Goal: Use online tool/utility: Utilize a website feature to perform a specific function

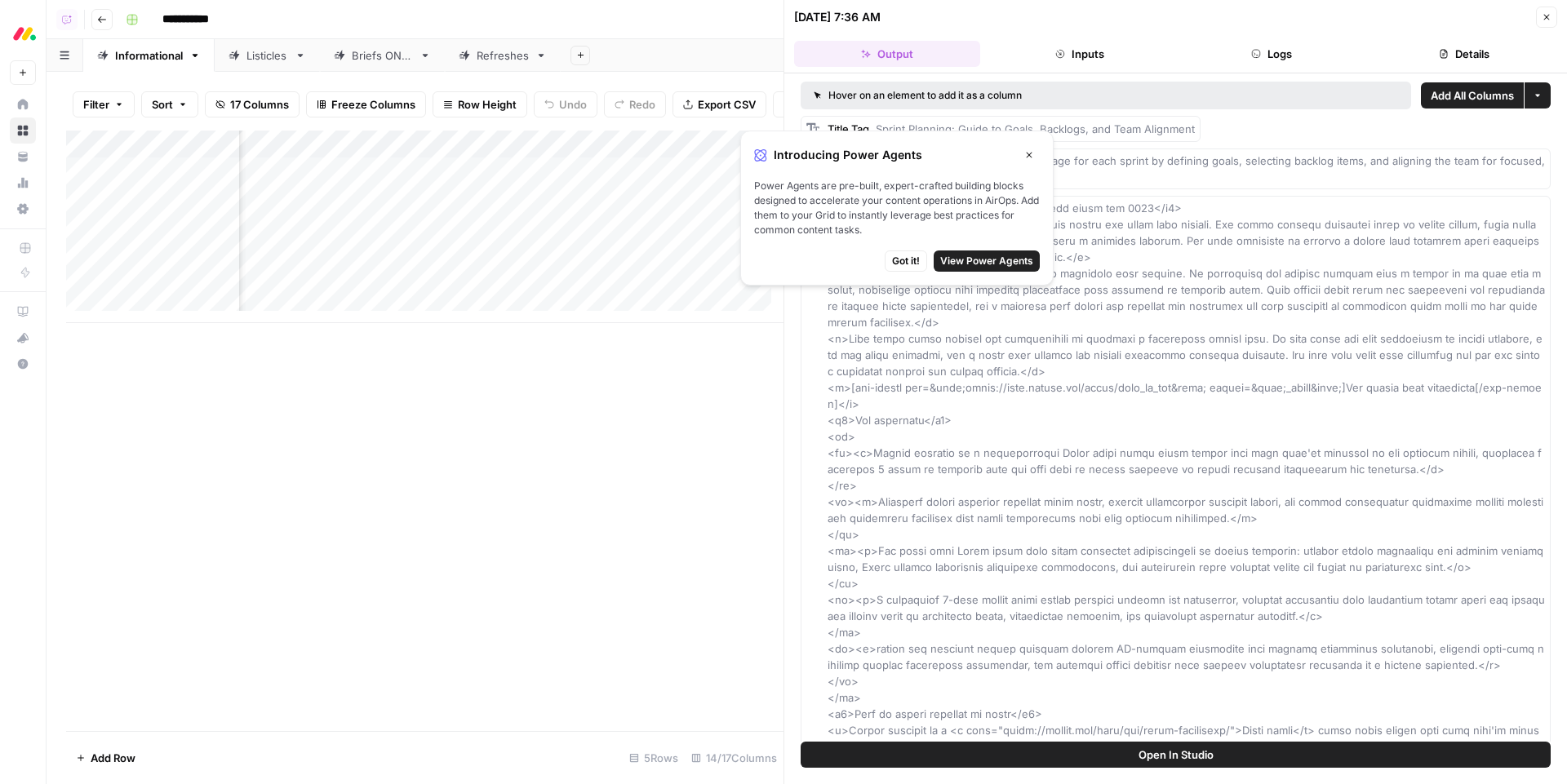
click at [1030, 144] on button "Close" at bounding box center [1029, 155] width 21 height 21
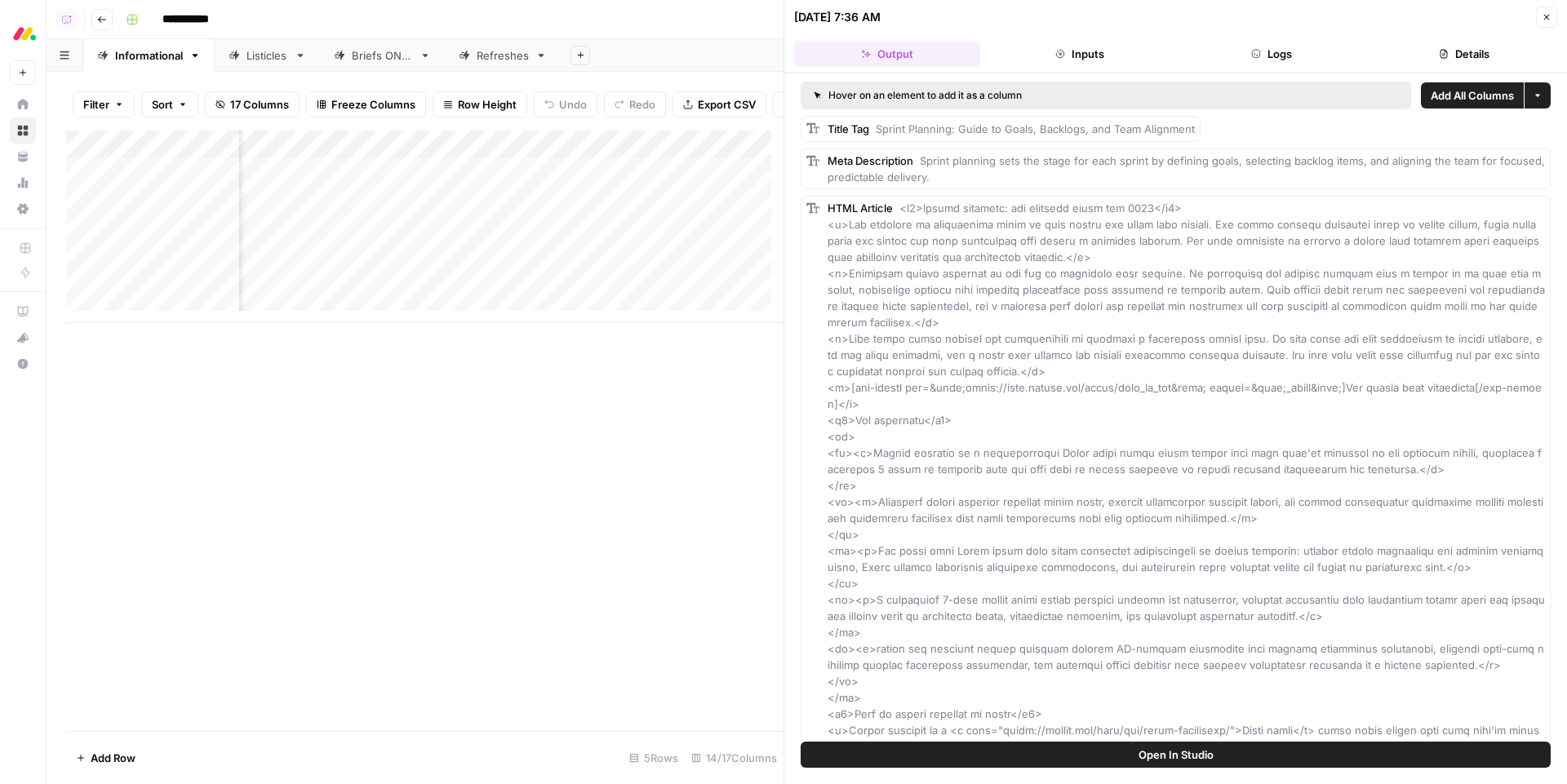
click at [1274, 53] on button "Logs" at bounding box center [1272, 54] width 187 height 26
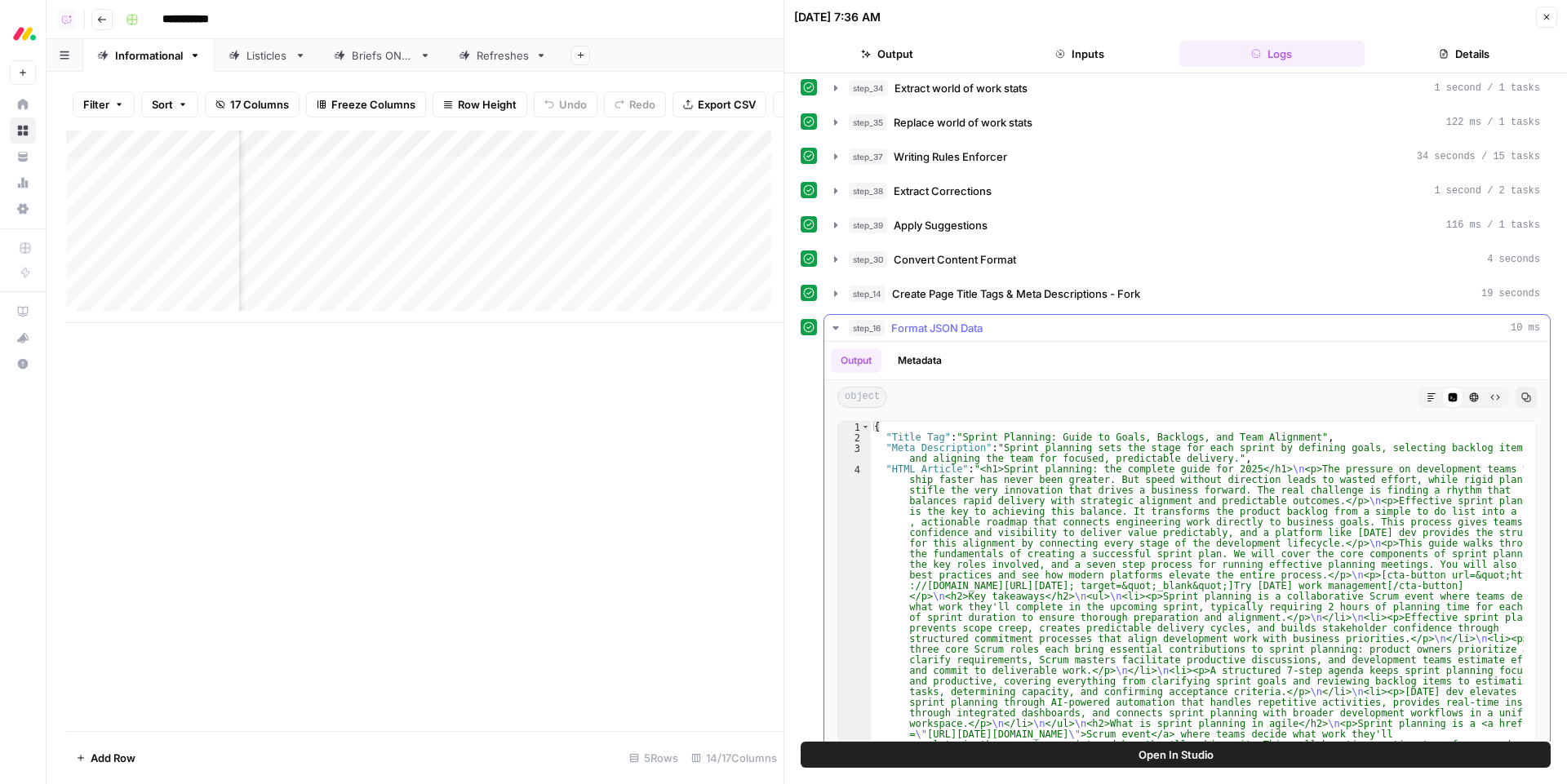
scroll to position [538, 0]
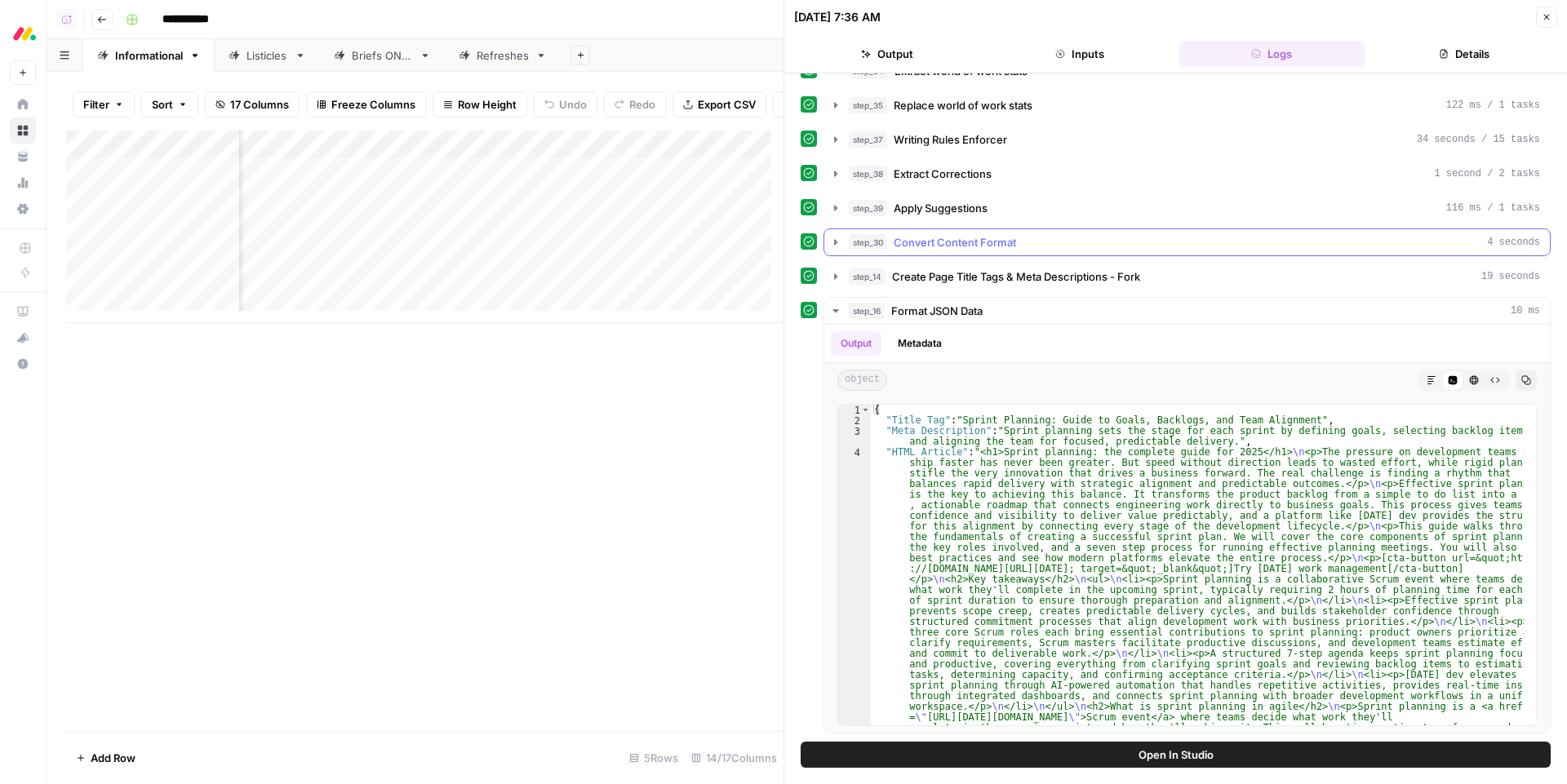
click at [959, 237] on span "Convert Content Format" at bounding box center [955, 242] width 122 height 16
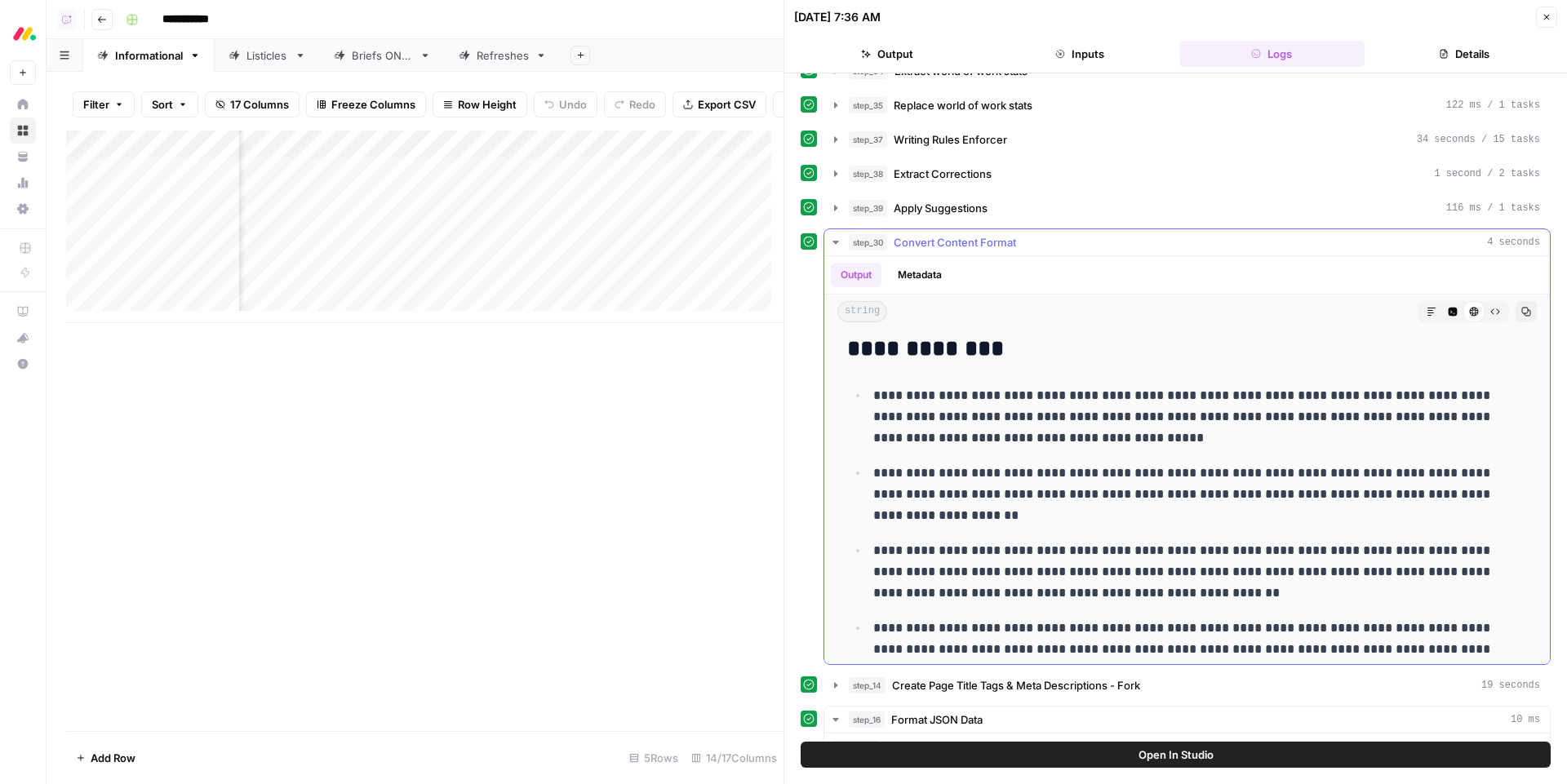
scroll to position [441, 0]
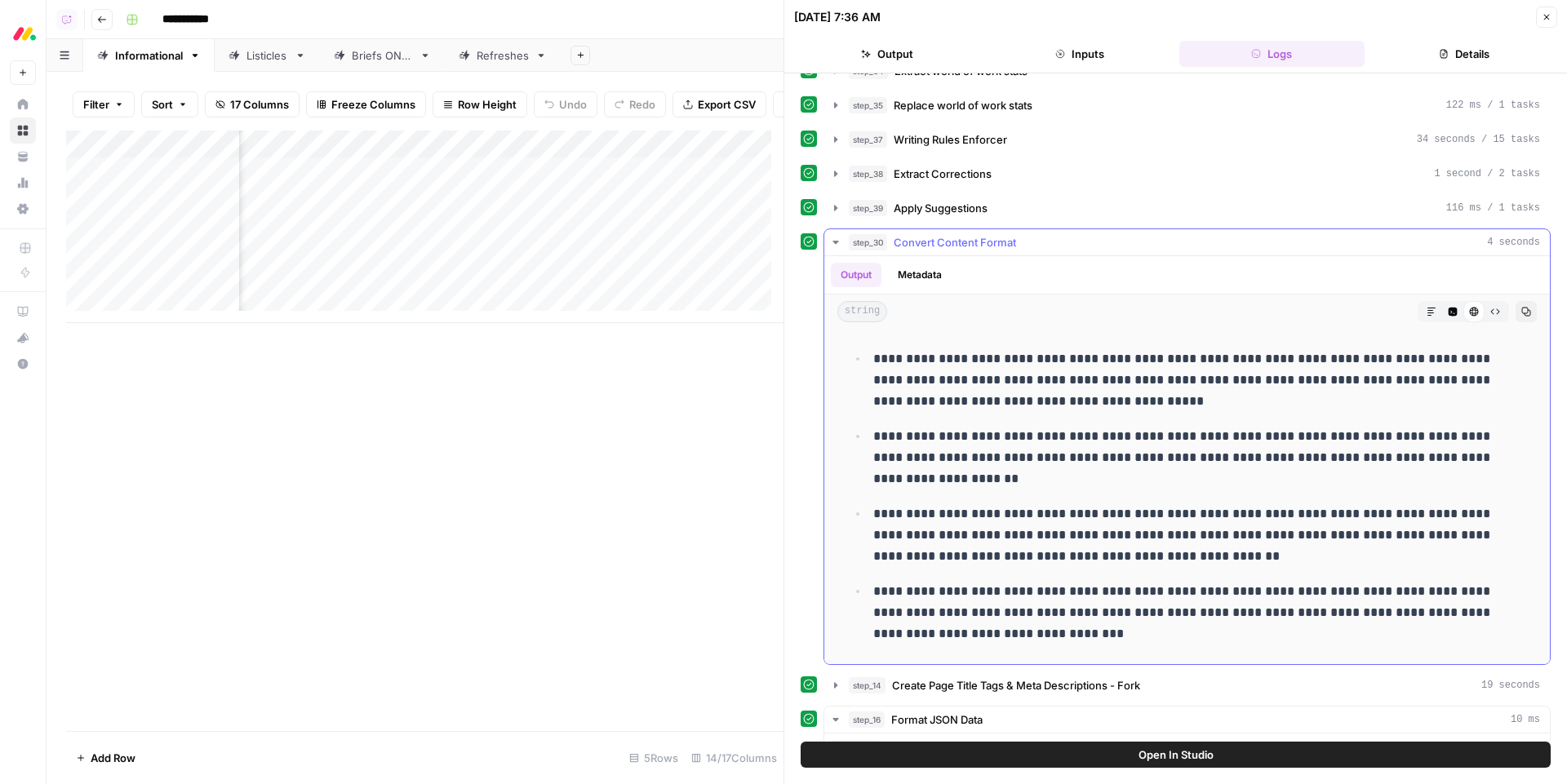
click at [1447, 316] on icon "button" at bounding box center [1452, 312] width 10 height 10
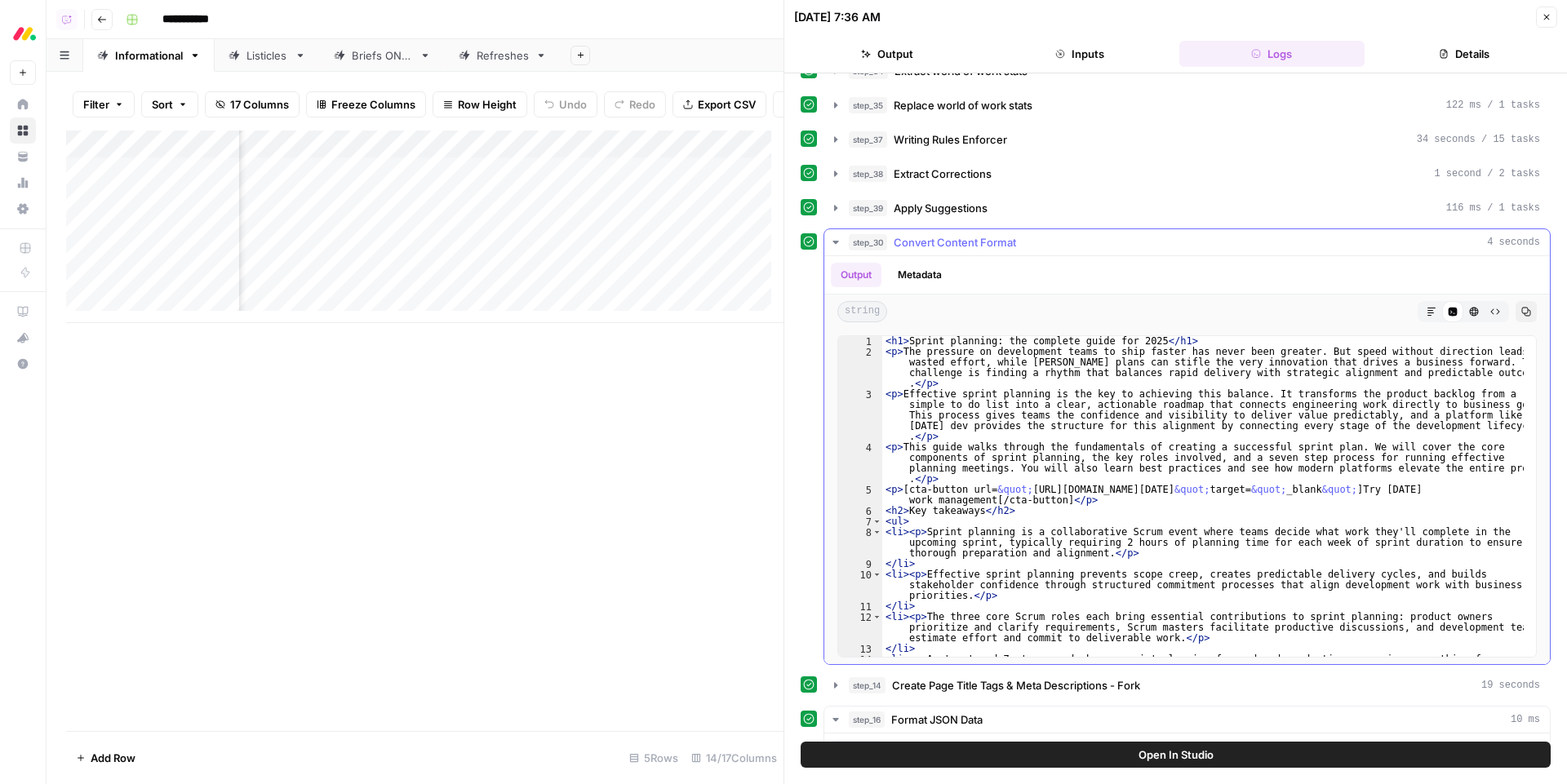
scroll to position [88, 0]
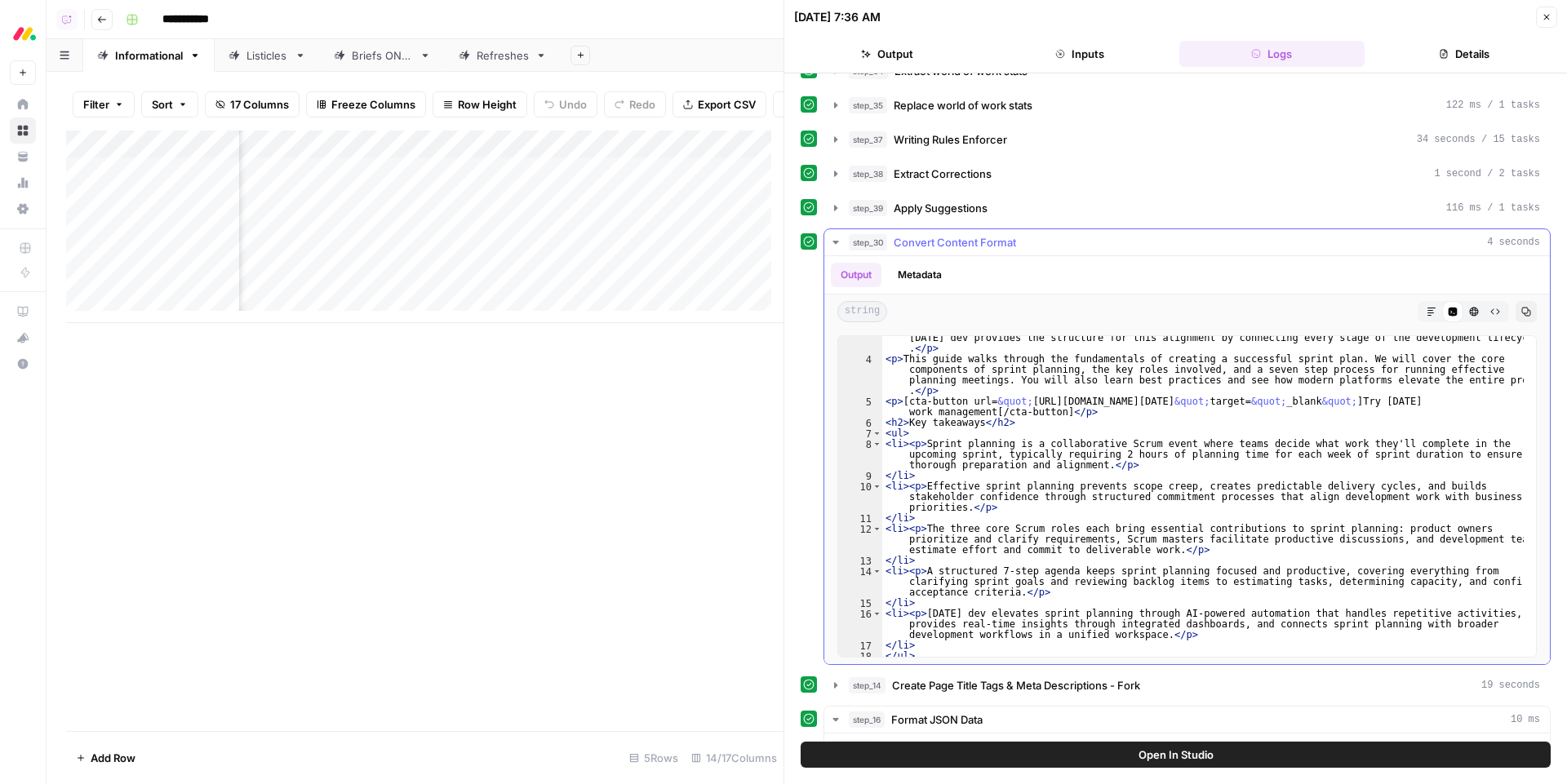
type textarea "**********"
click at [1192, 375] on div "< p > Effective sprint planning is the key to achieving this balance. It transf…" at bounding box center [1203, 493] width 642 height 384
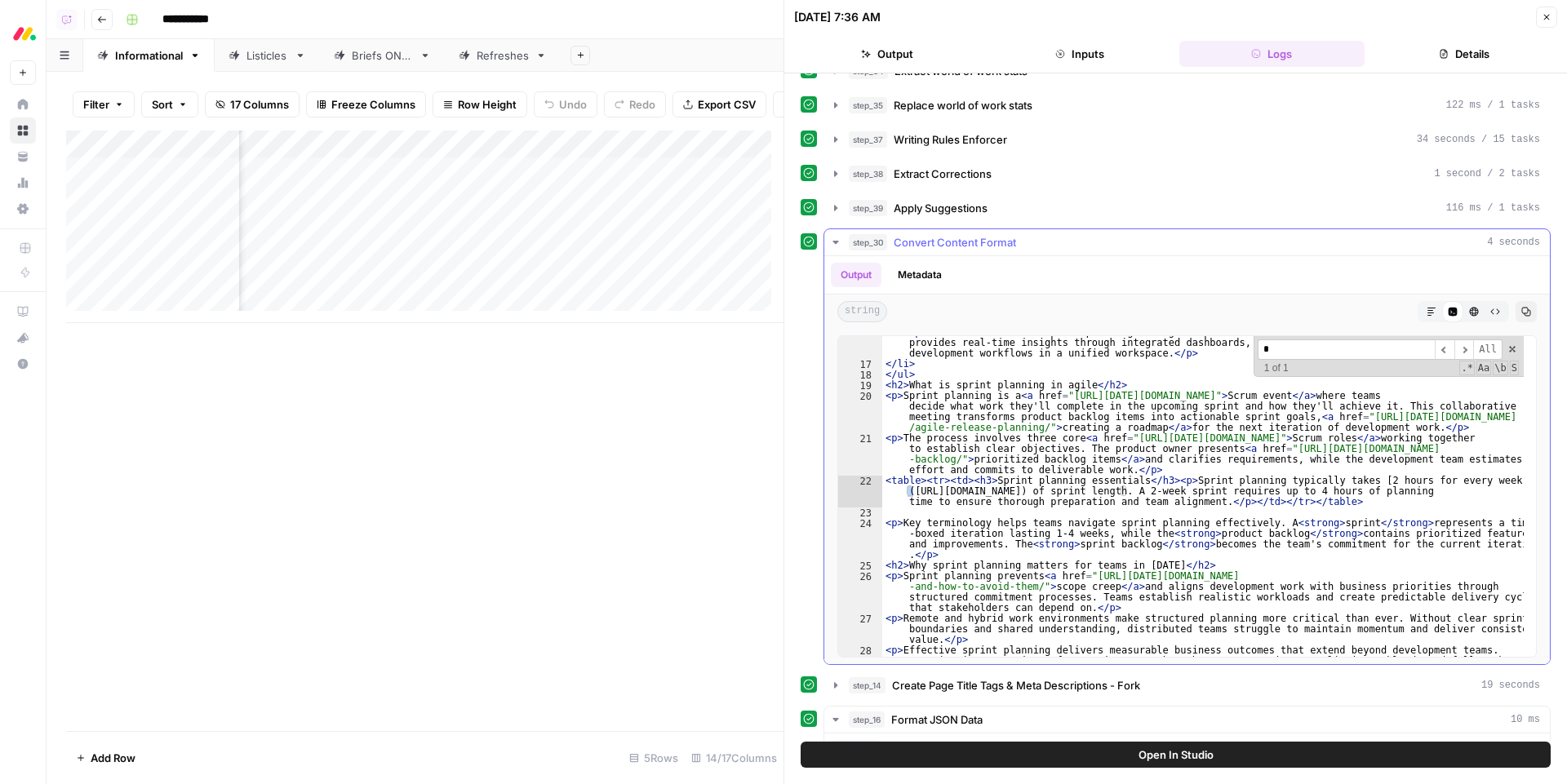
type input "*"
type textarea "**********"
click at [1198, 485] on div "< li > < p > [DATE] dev elevates sprint planning through AI-powered automation …" at bounding box center [1203, 524] width 642 height 395
click at [949, 208] on span "Apply Suggestions" at bounding box center [940, 207] width 94 height 16
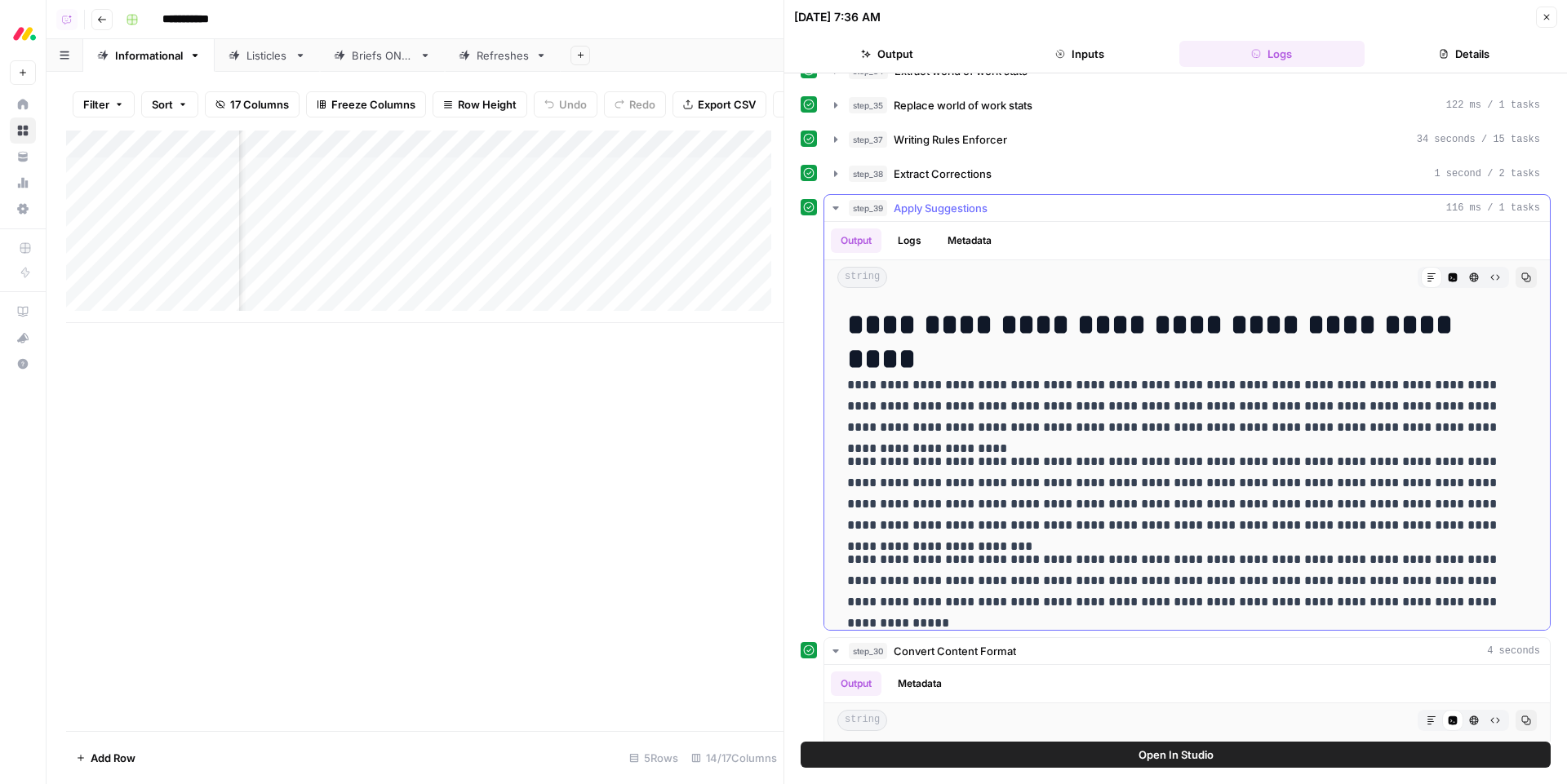
click at [1469, 272] on icon "button" at bounding box center [1474, 277] width 10 height 10
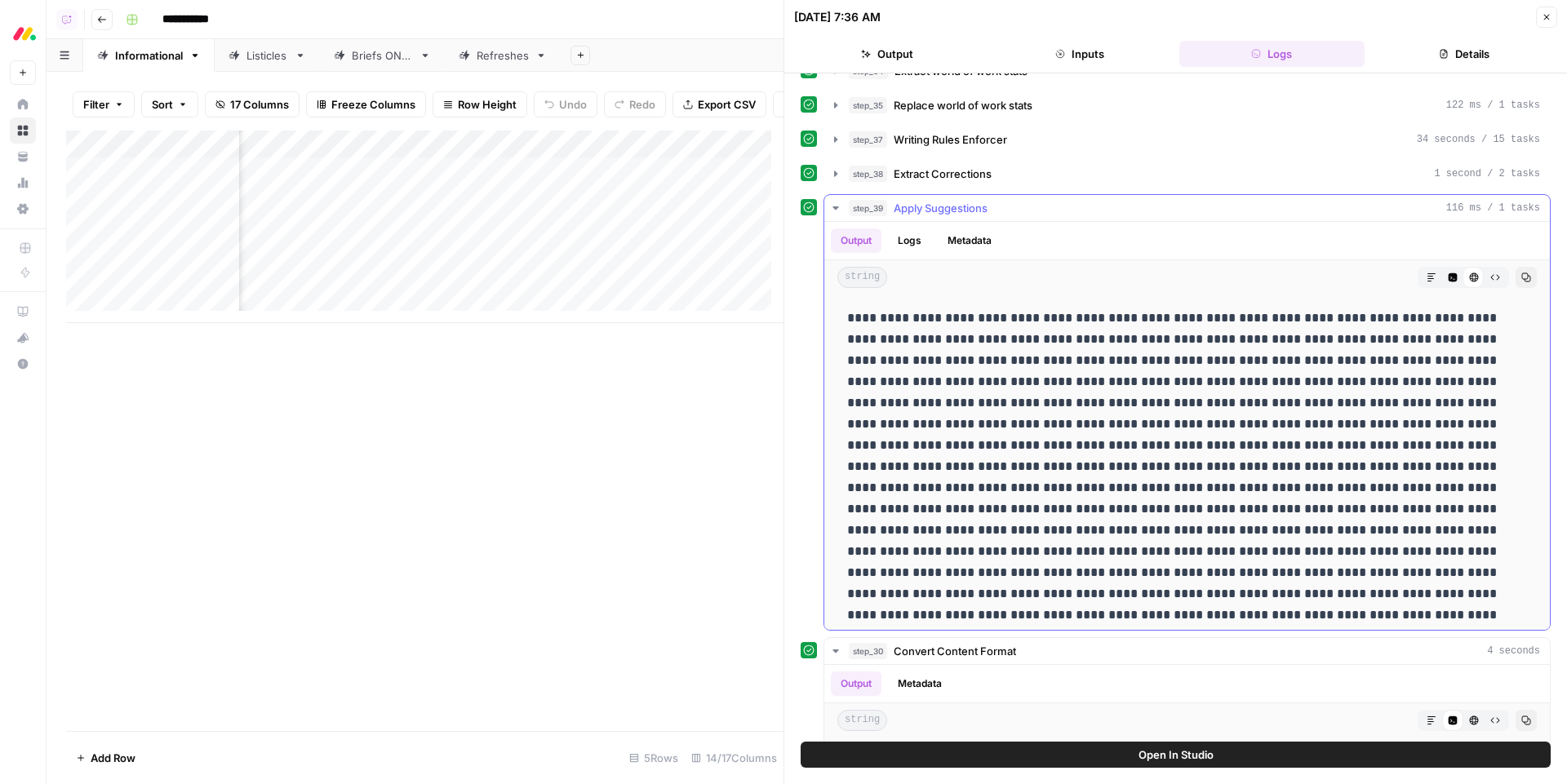
click at [1448, 279] on icon "button" at bounding box center [1452, 277] width 9 height 9
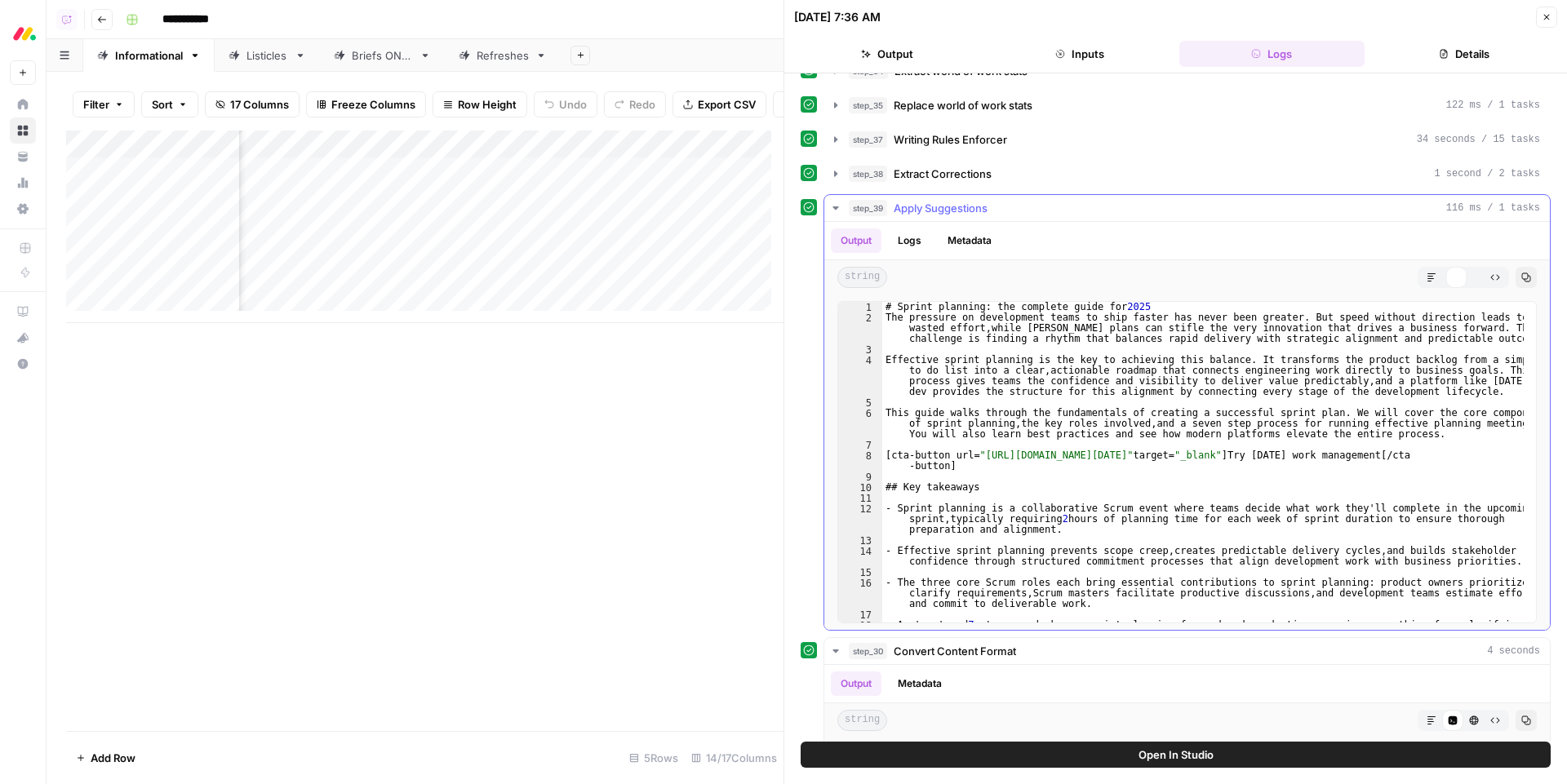
type textarea "**********"
click at [1168, 387] on div "# Sprint planning: the complete guide for 2025 The pressure on development team…" at bounding box center [1203, 484] width 642 height 363
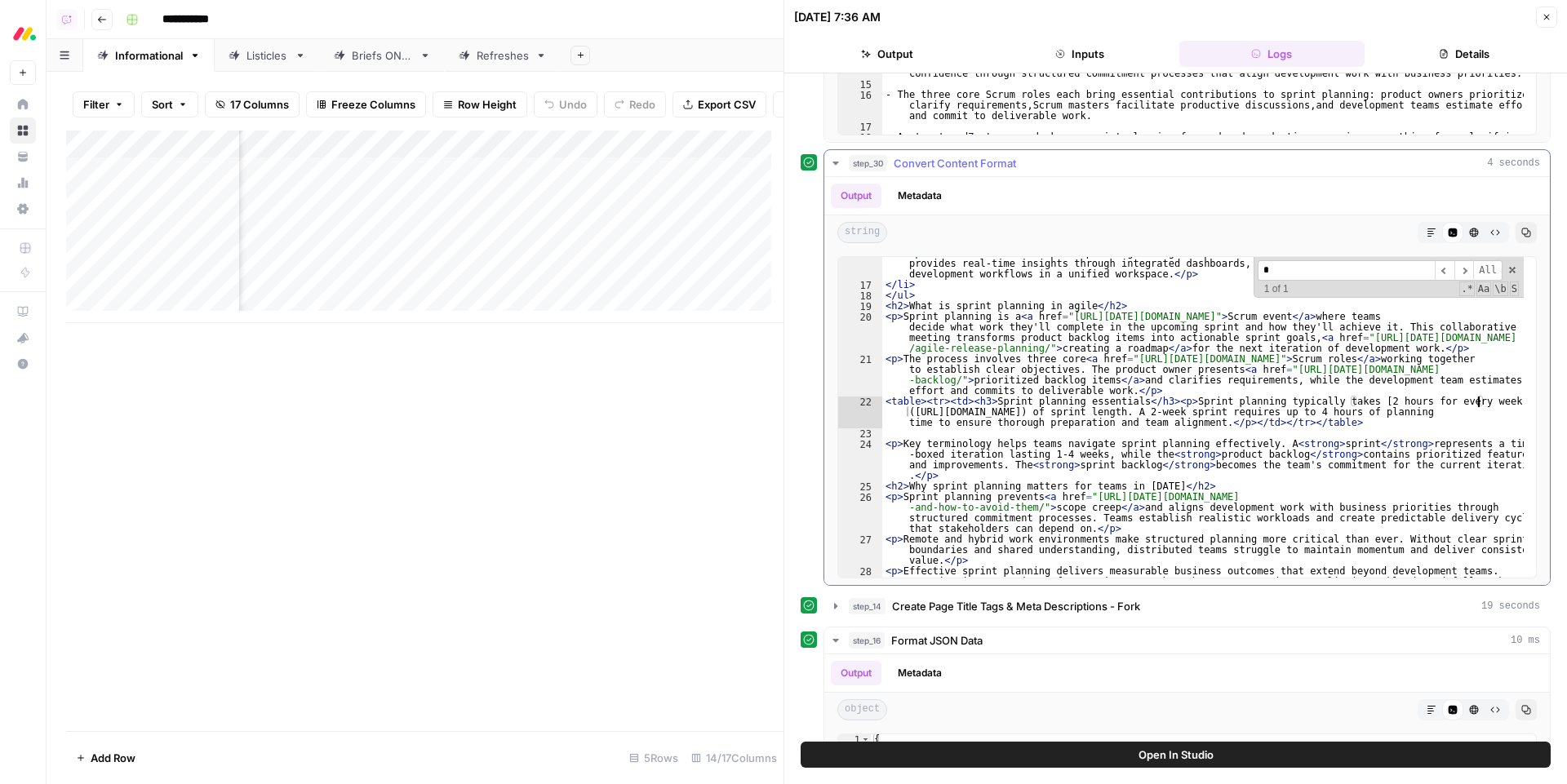
click at [1492, 403] on div "< li > < p > [DATE] dev elevates sprint planning through AI-powered automation …" at bounding box center [1203, 445] width 642 height 395
click at [1489, 403] on div "< li > < p > [DATE] dev elevates sprint planning through AI-powered automation …" at bounding box center [1203, 445] width 642 height 395
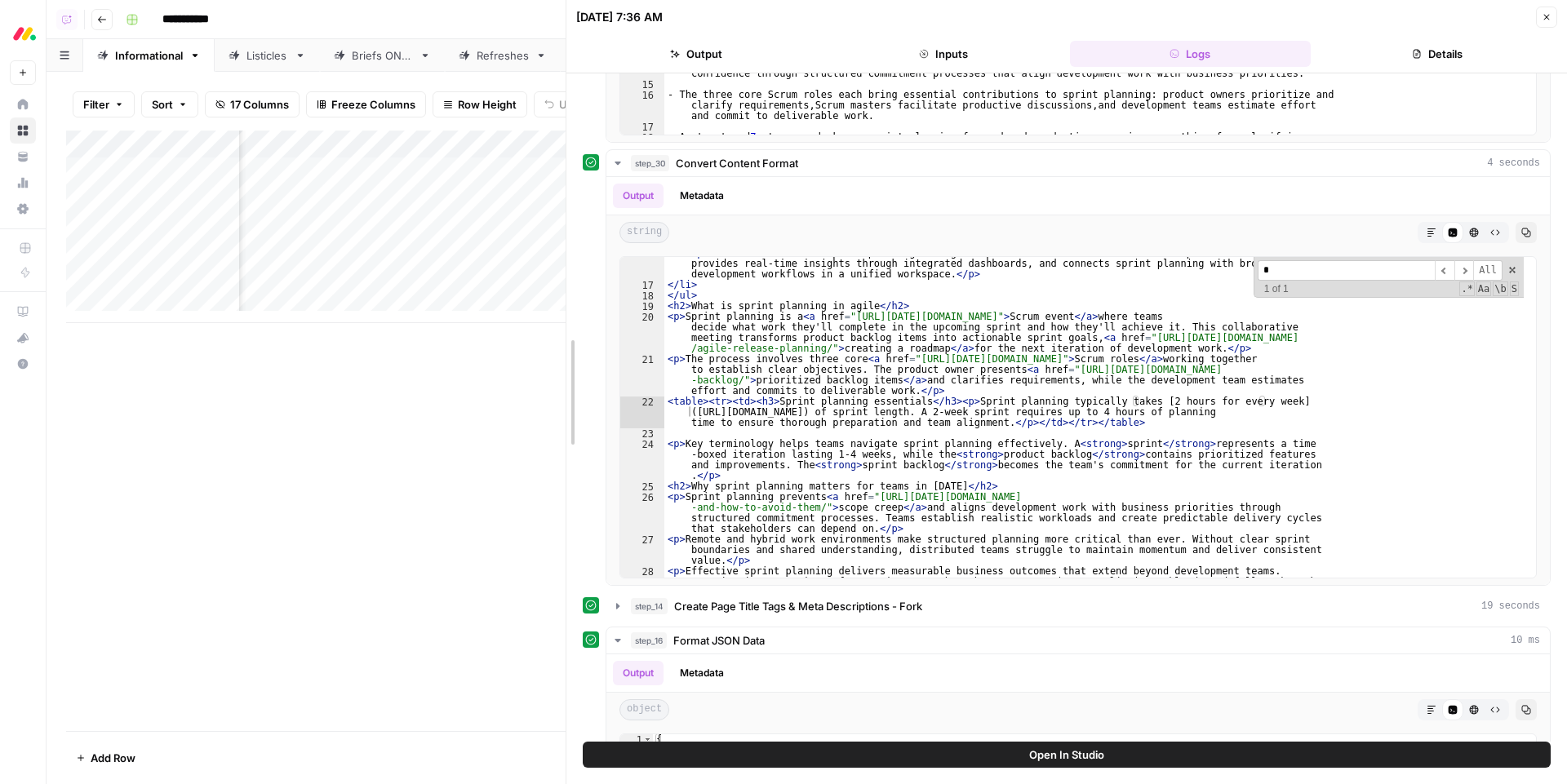
drag, startPoint x: 783, startPoint y: 401, endPoint x: 540, endPoint y: 398, distance: 243.0
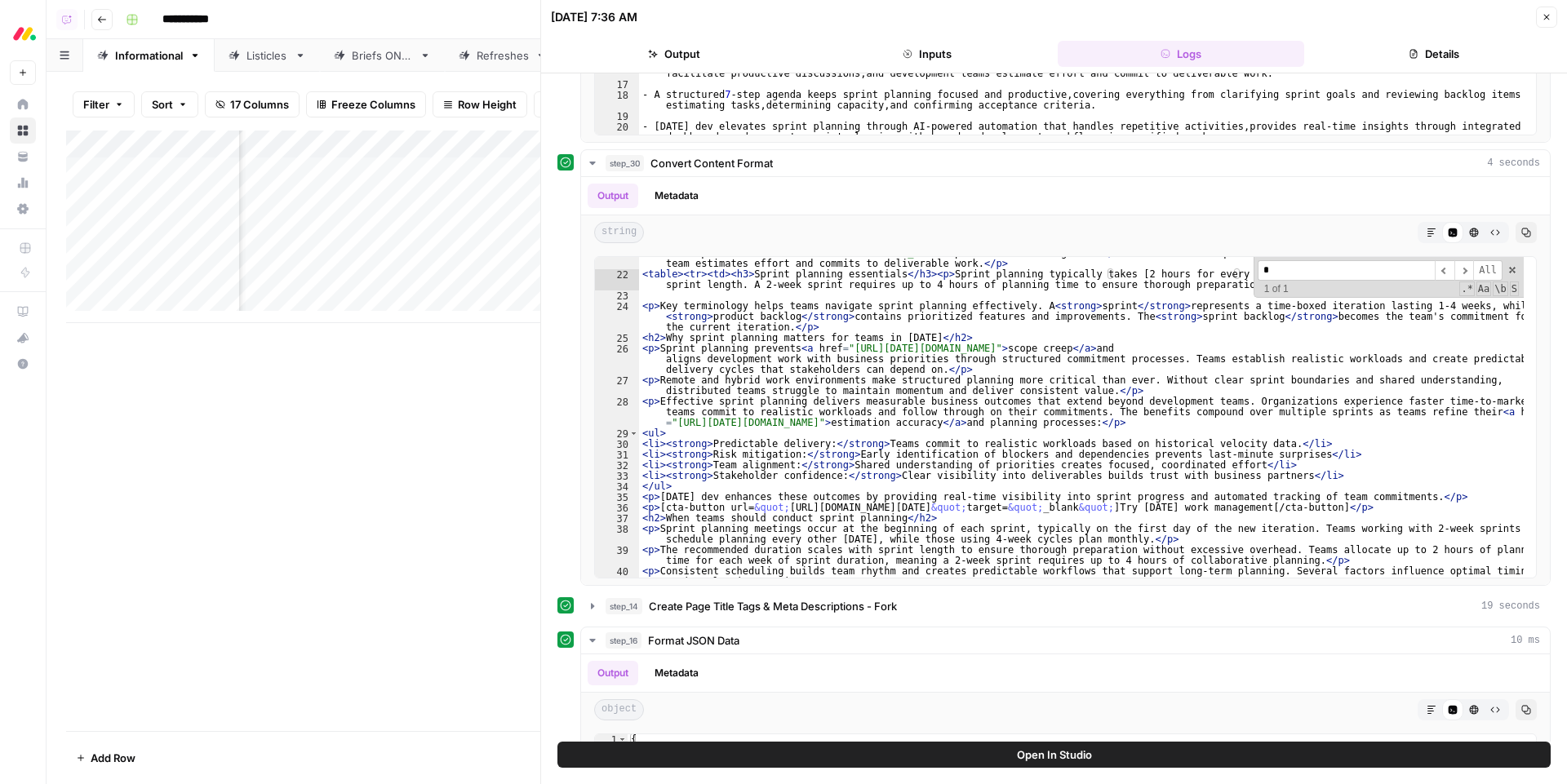
scroll to position [994, 0]
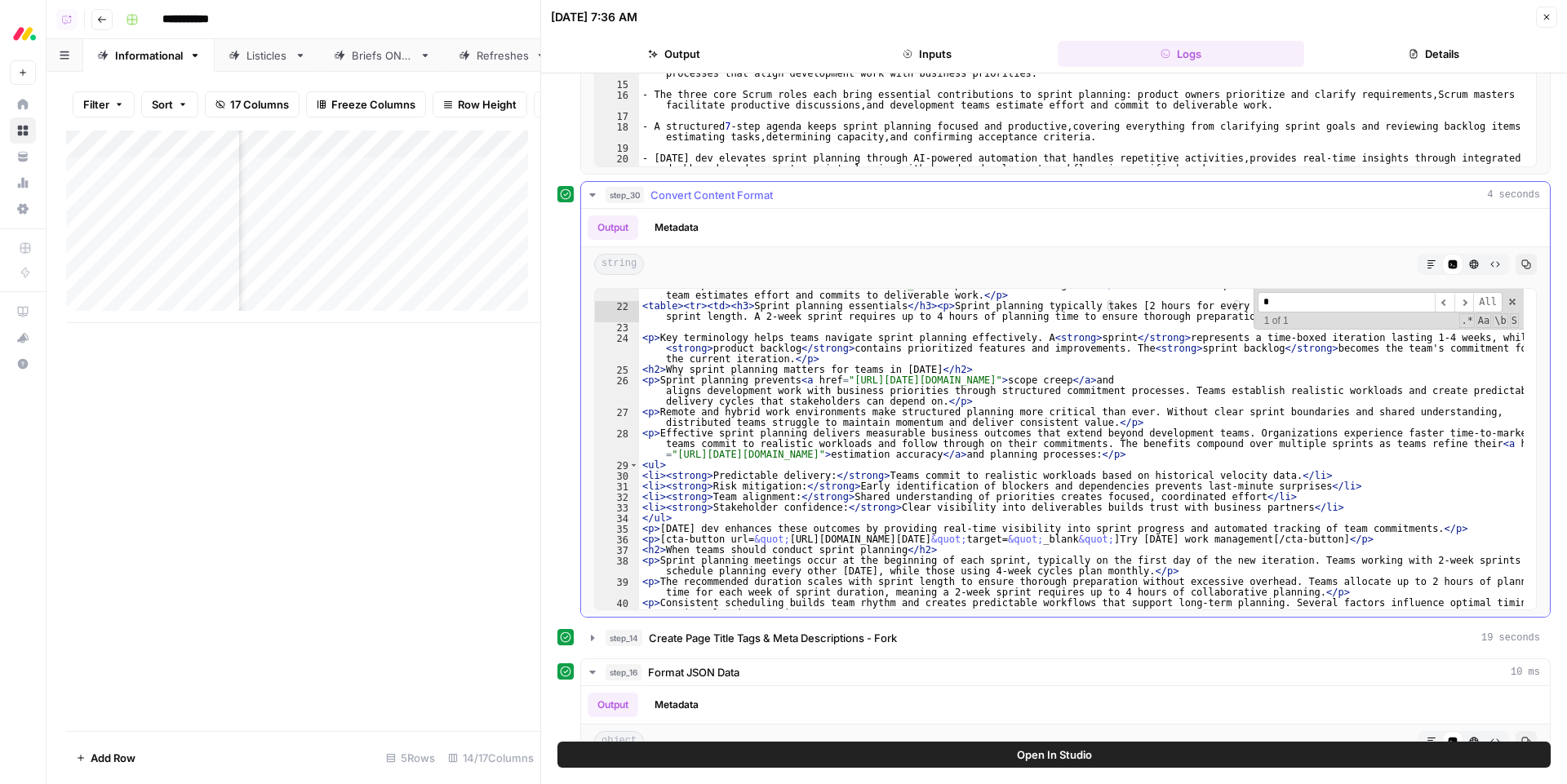
type textarea "**********"
click at [1344, 418] on div "< p > The process involves three core < a href = "[URL][DATE][DOMAIN_NAME]" > S…" at bounding box center [1081, 456] width 885 height 374
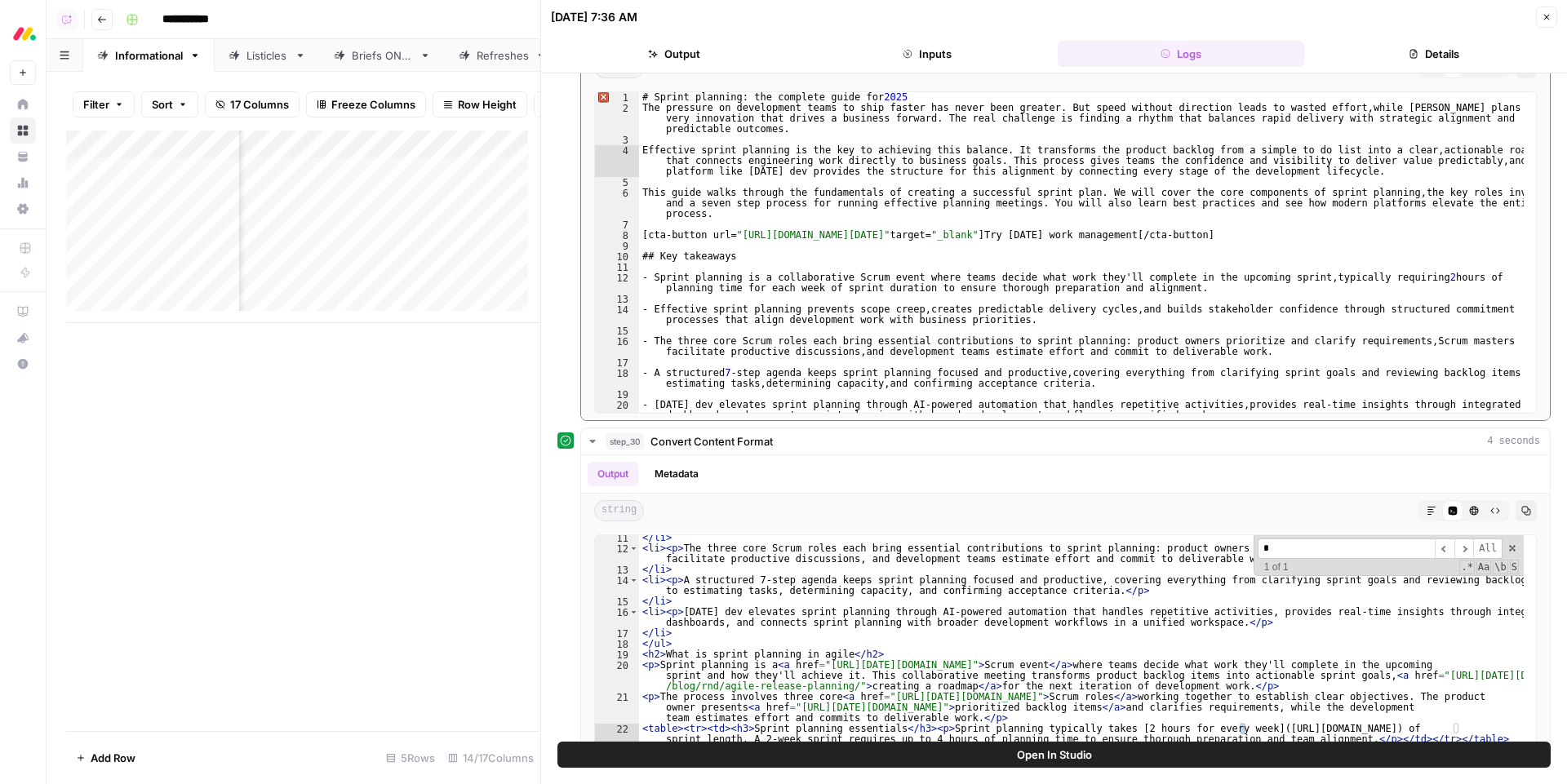
scroll to position [554, 0]
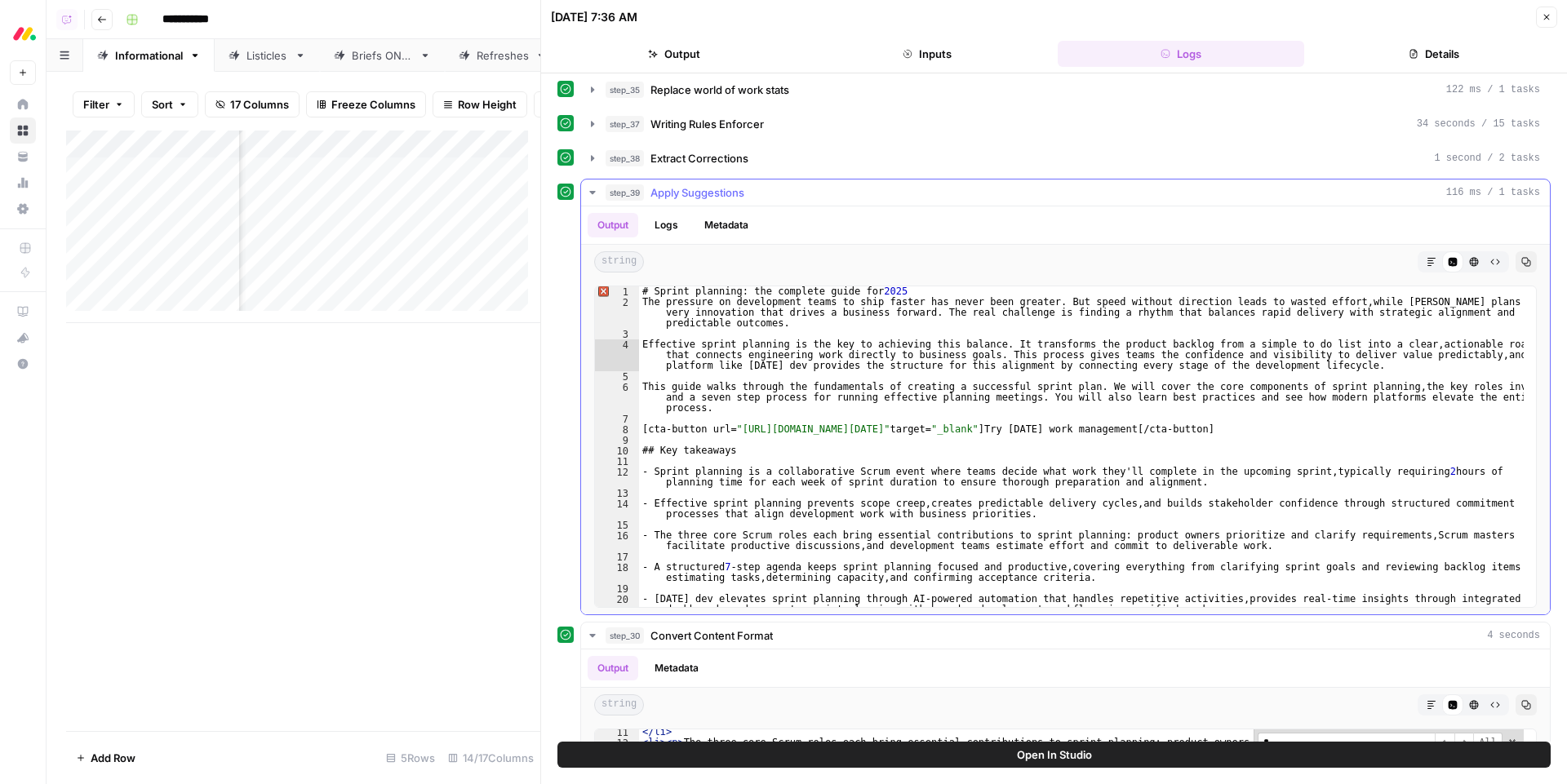
click at [974, 378] on div "# Sprint planning: the complete guide for 2025 The pressure on development team…" at bounding box center [1081, 456] width 885 height 341
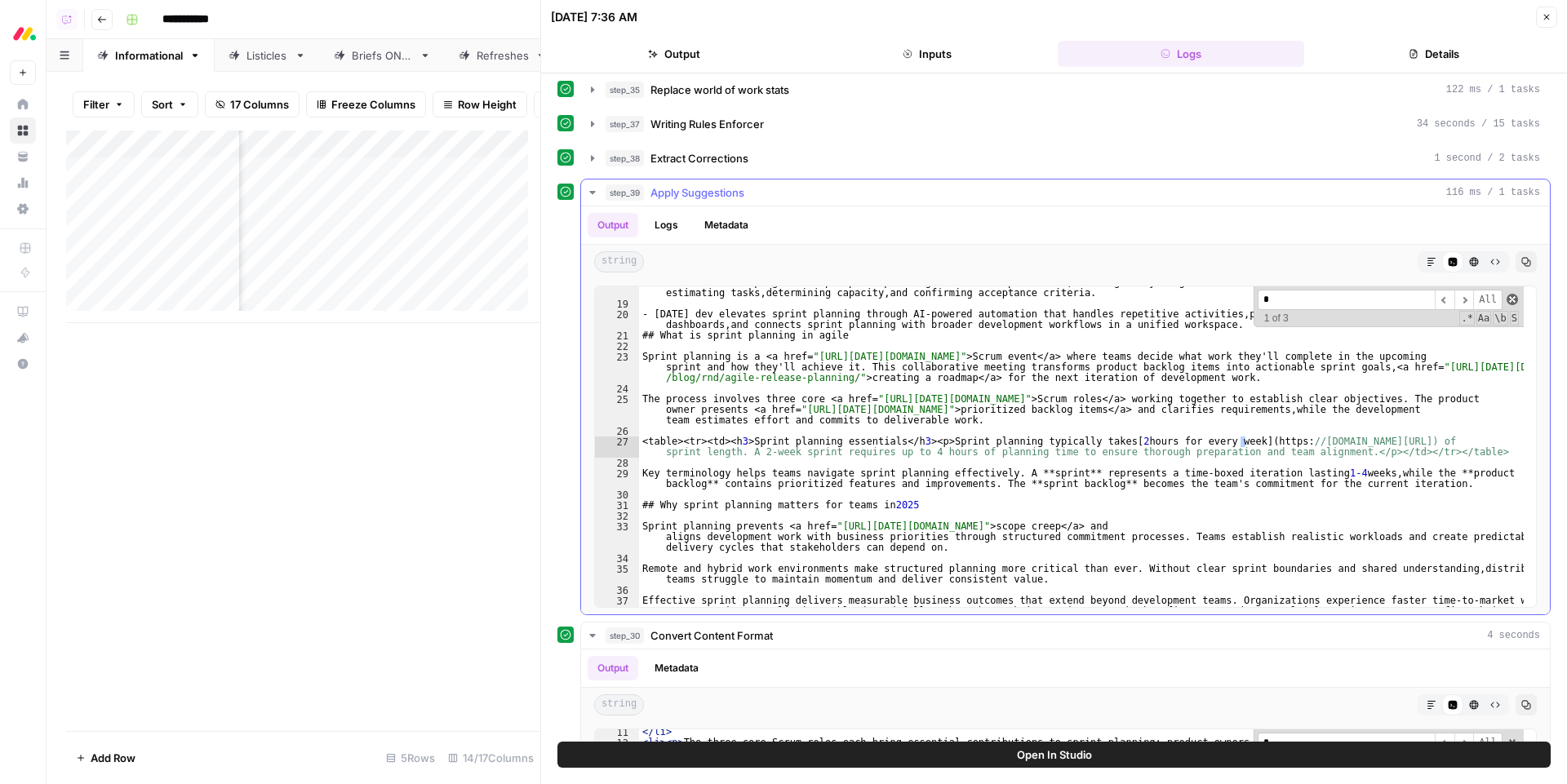
type input "*"
click at [1507, 300] on span at bounding box center [1512, 299] width 11 height 11
click at [1098, 473] on div "- A structured 7 -step agenda keeps sprint planning focused and productive , co…" at bounding box center [1081, 464] width 885 height 374
type textarea "**********"
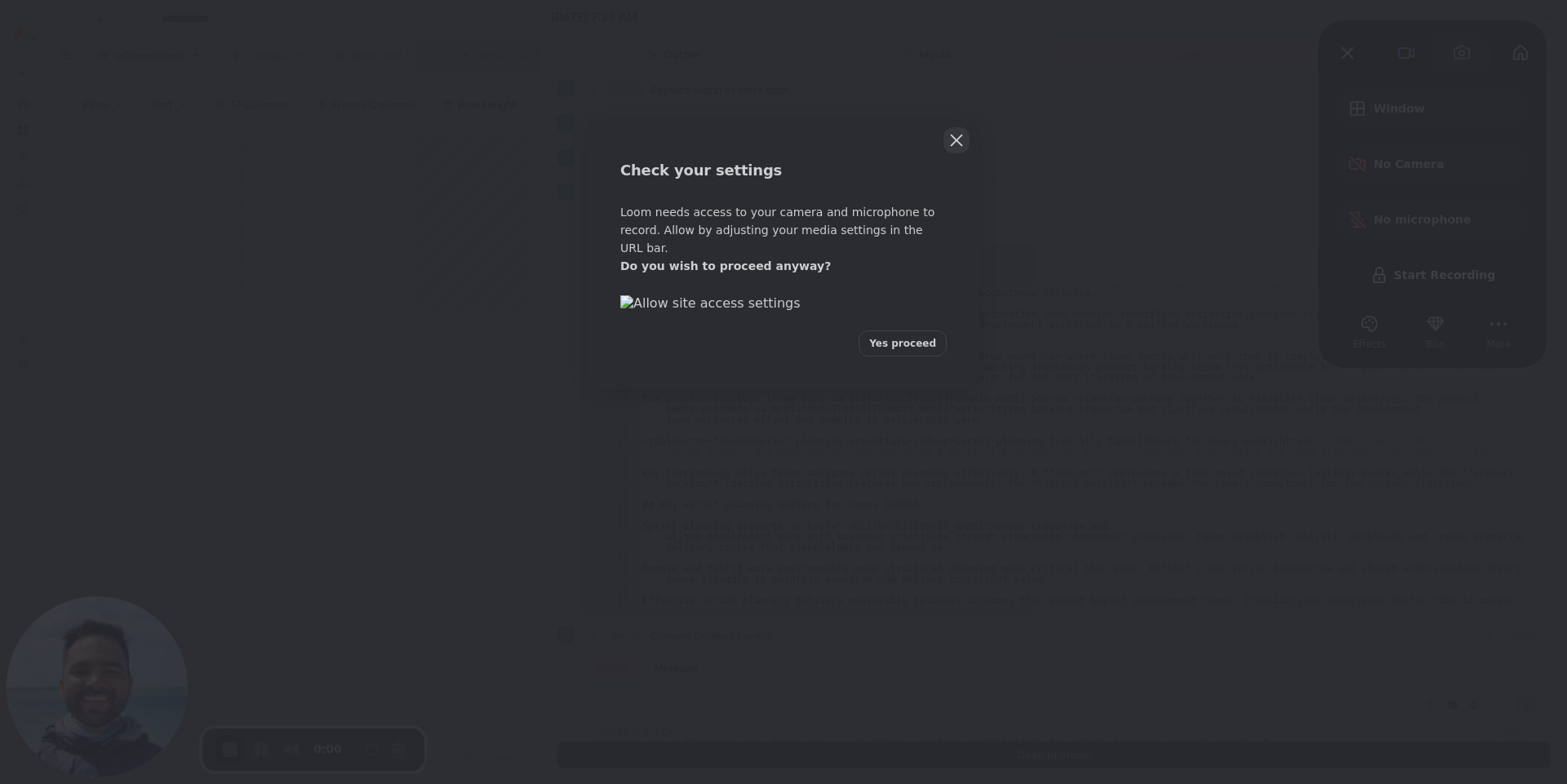
click at [958, 139] on button "Close" at bounding box center [956, 140] width 26 height 26
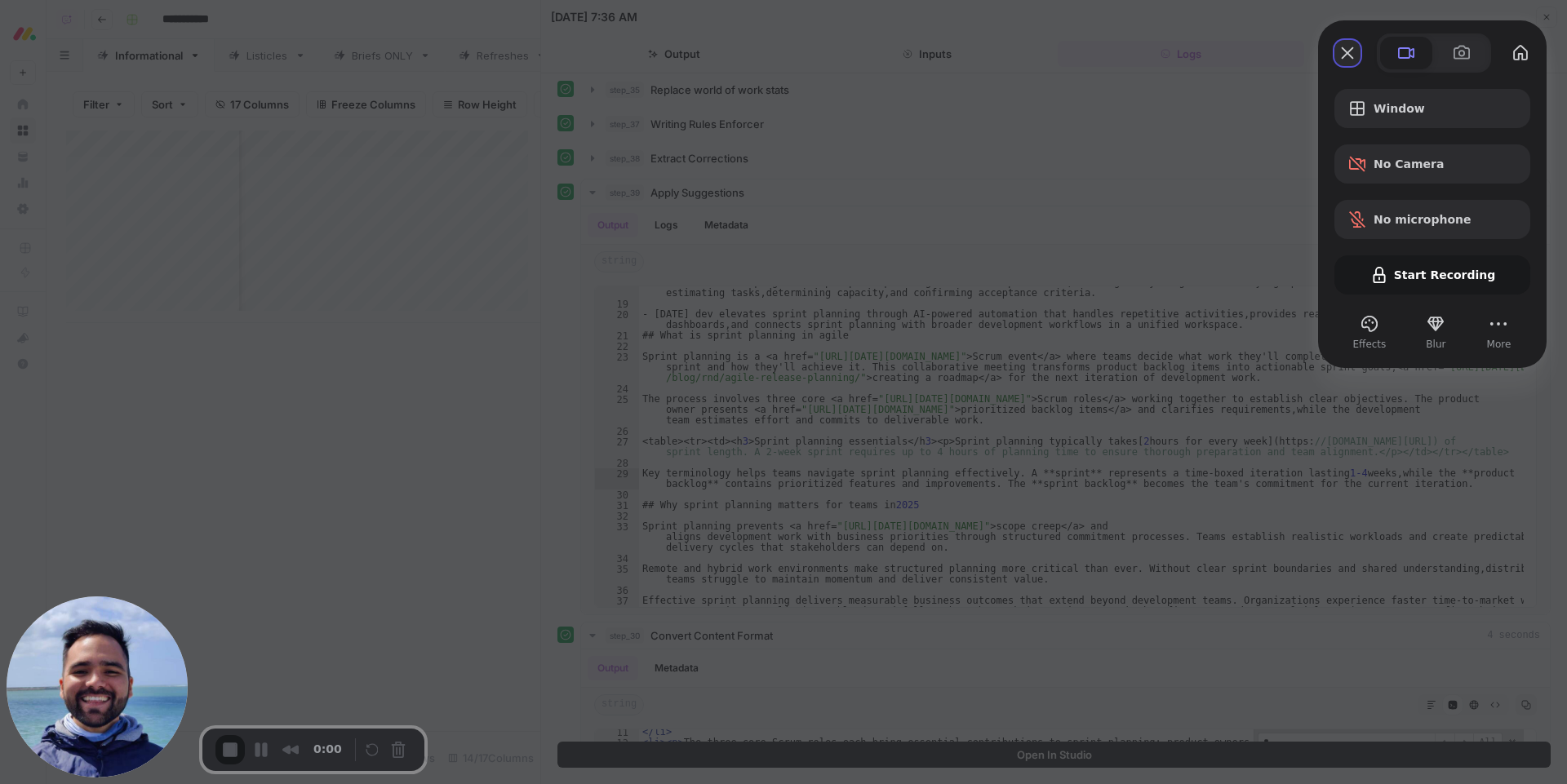
click at [1348, 48] on button "Close" at bounding box center [1347, 53] width 26 height 26
